Goal: Subscribe to service/newsletter

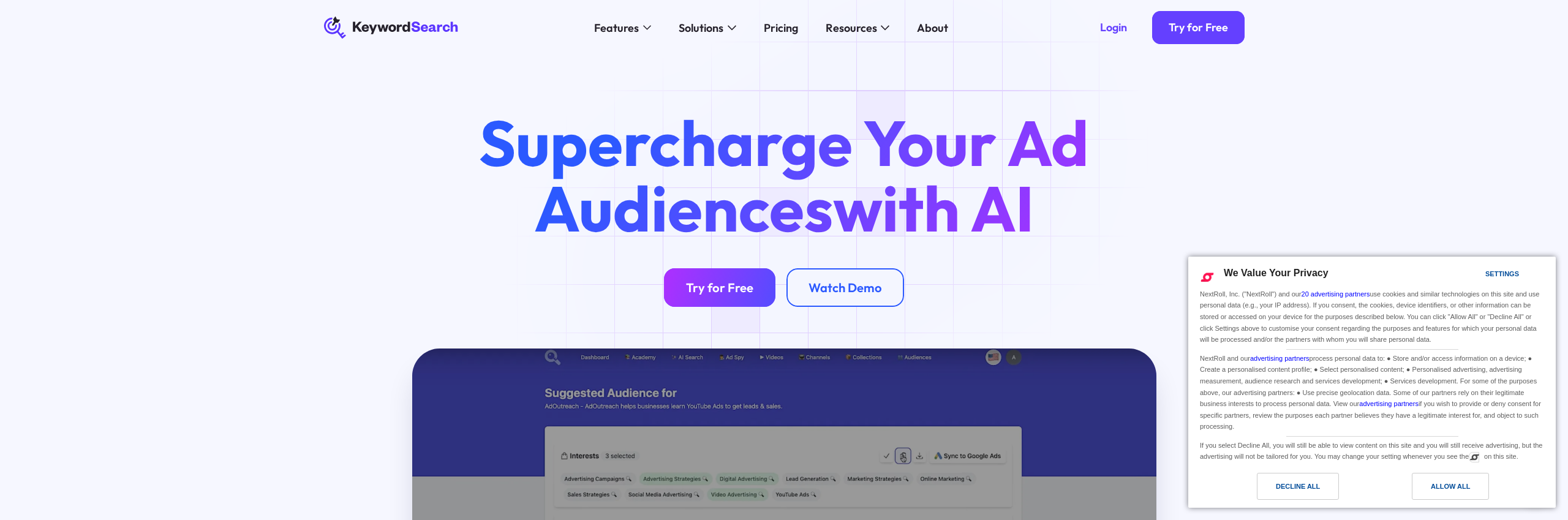
click at [734, 275] on link "Try for Free" at bounding box center [719, 287] width 112 height 38
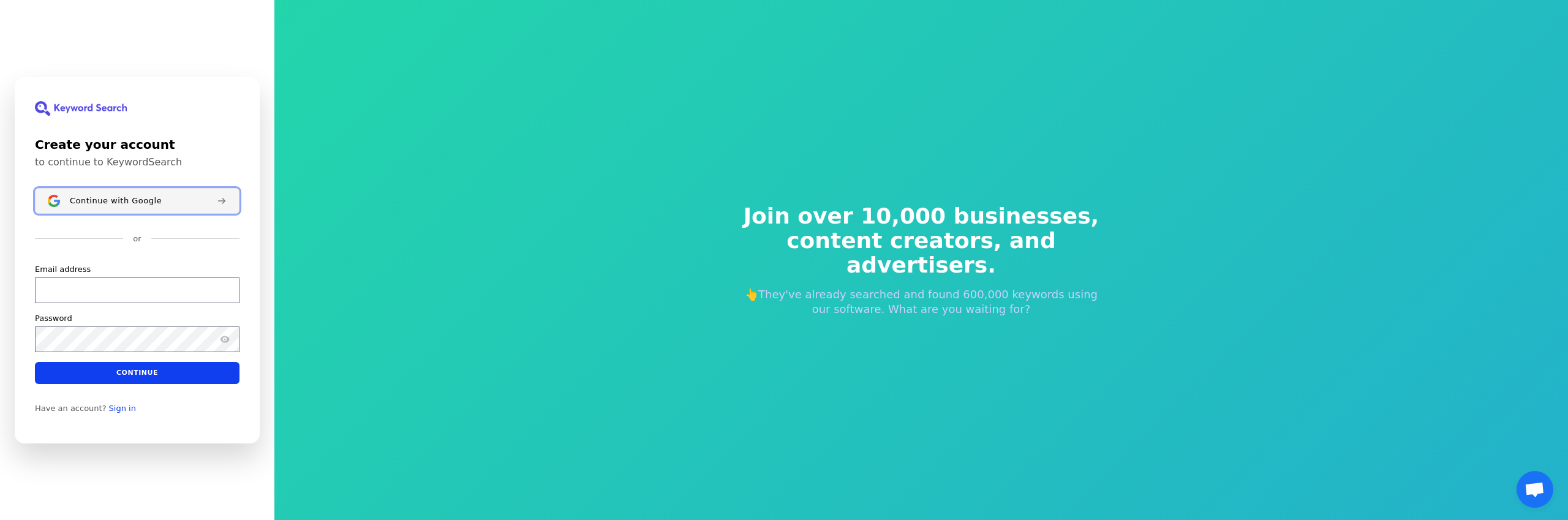
click at [107, 195] on span "Continue with Google" at bounding box center [116, 200] width 92 height 10
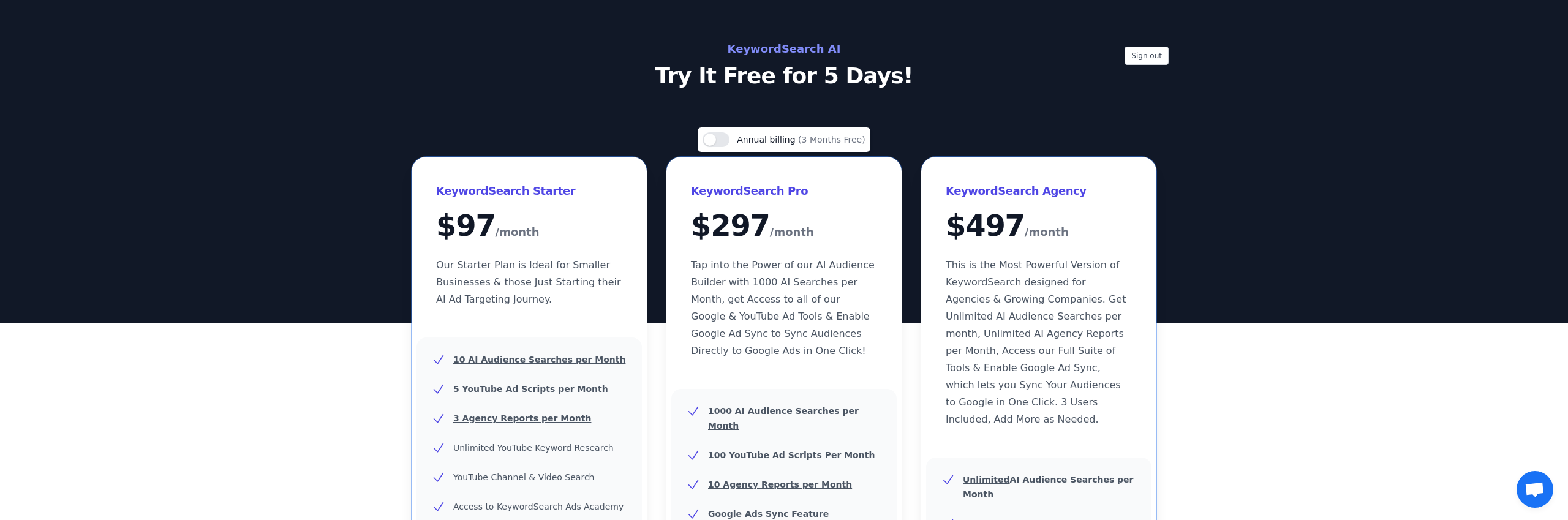
click at [826, 74] on p "Try It Free for 5 Days!" at bounding box center [784, 76] width 549 height 25
click at [766, 64] on p "Try It Free for 5 Days!" at bounding box center [784, 76] width 549 height 25
click at [754, 51] on h2 "KeywordSearch AI" at bounding box center [784, 49] width 549 height 20
click at [755, 49] on h2 "KeywordSearch AI" at bounding box center [784, 49] width 549 height 20
click at [399, 82] on div "Sign out KeywordSearch AI Try It Free for 5 Days!" at bounding box center [784, 64] width 784 height 49
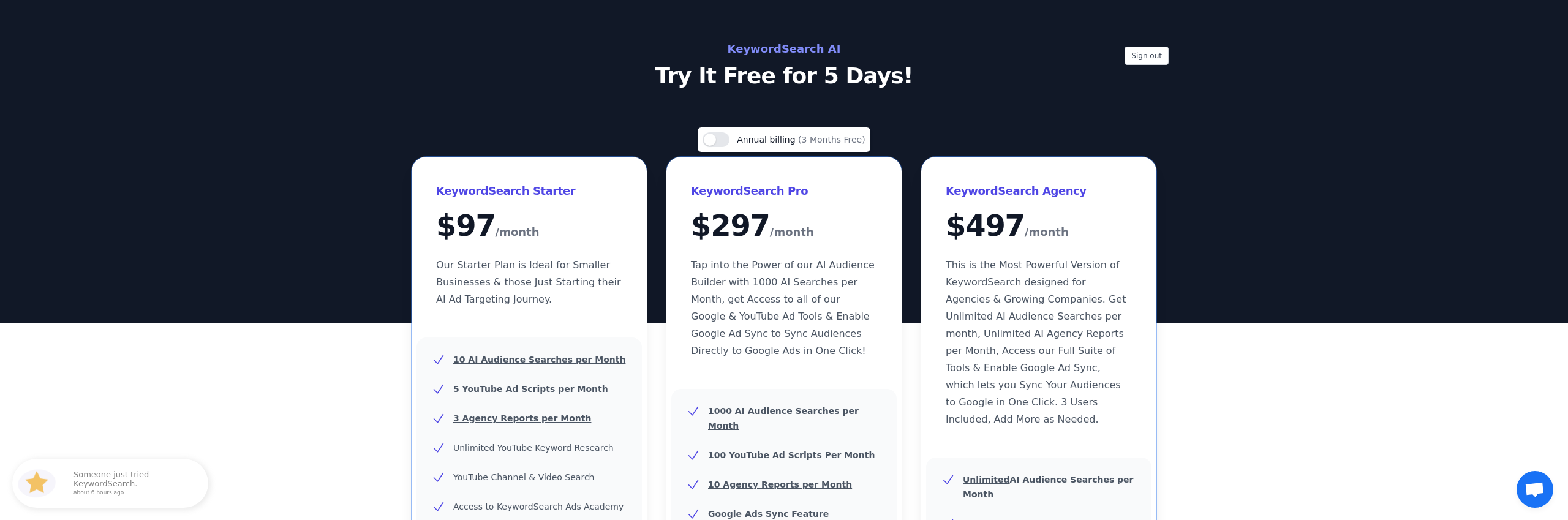
click at [618, 123] on div "Sign out KeywordSearch AI Try It Free for 5 Days!" at bounding box center [784, 162] width 1568 height 324
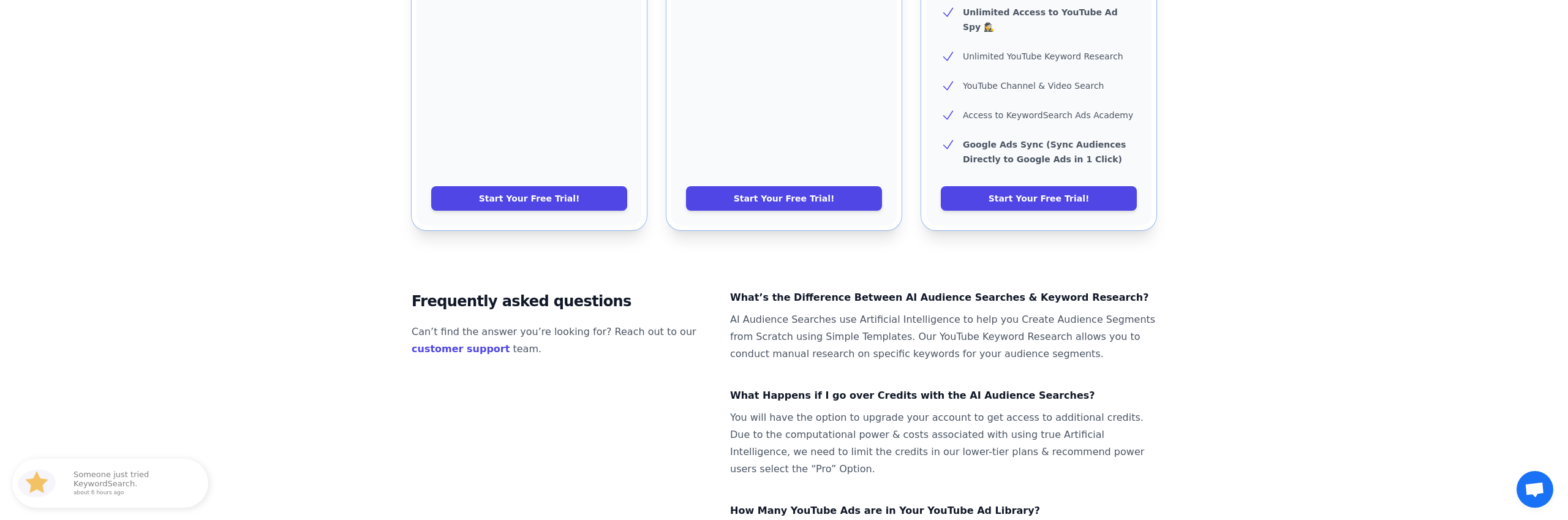
scroll to position [691, 0]
